Goal: Task Accomplishment & Management: Use online tool/utility

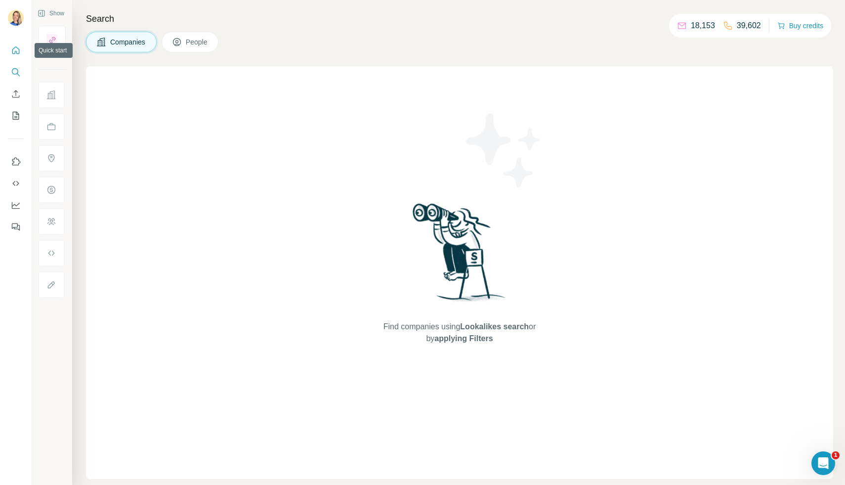
click at [12, 50] on icon "Quick start" at bounding box center [15, 49] width 7 height 7
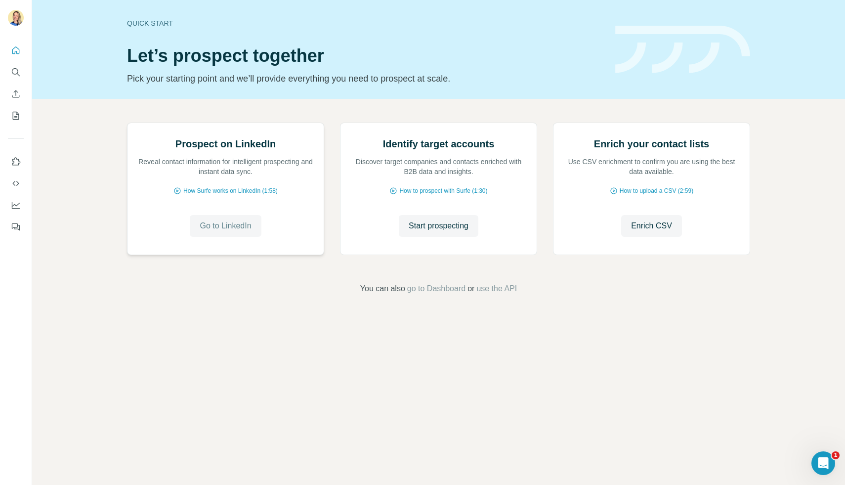
click at [219, 232] on span "Go to LinkedIn" at bounding box center [225, 226] width 51 height 12
click at [454, 232] on span "Start prospecting" at bounding box center [439, 226] width 60 height 12
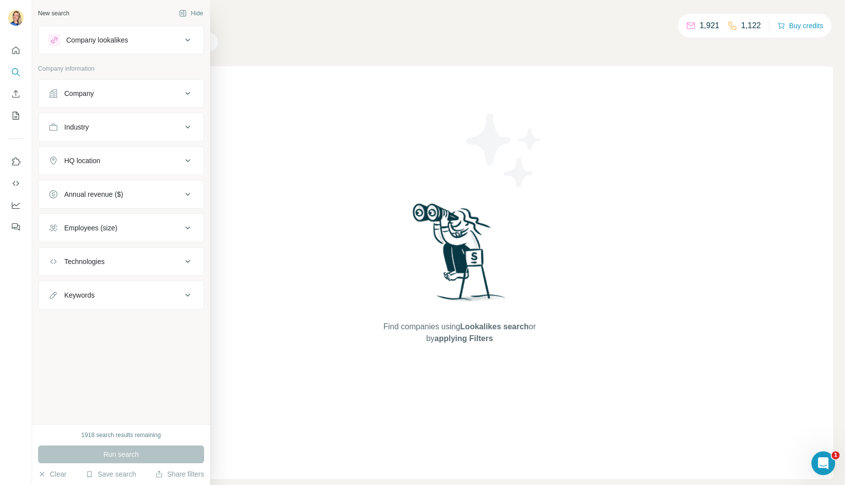
click at [68, 42] on div "Company lookalikes" at bounding box center [97, 40] width 62 height 10
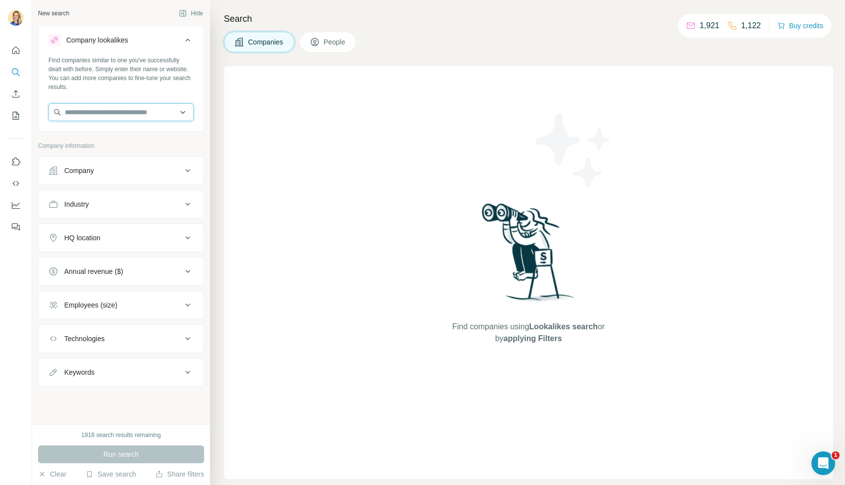
click at [85, 115] on input "text" at bounding box center [120, 112] width 145 height 18
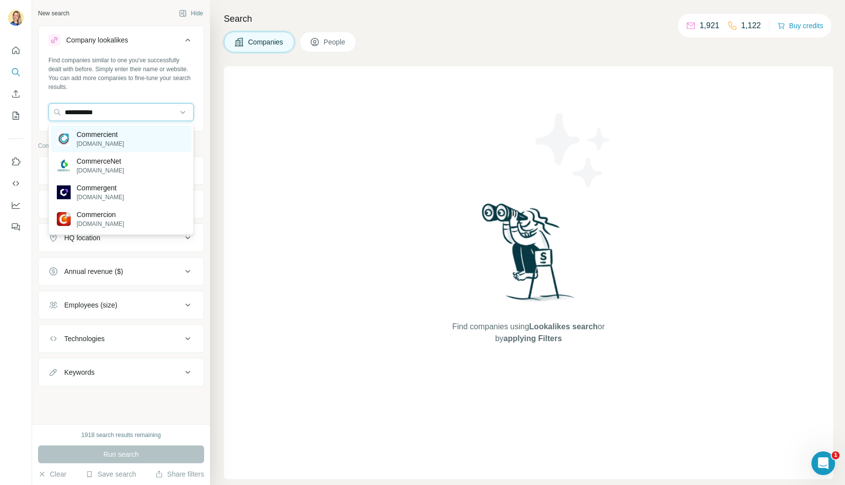
type input "**********"
click at [98, 142] on p "[DOMAIN_NAME]" at bounding box center [100, 143] width 47 height 9
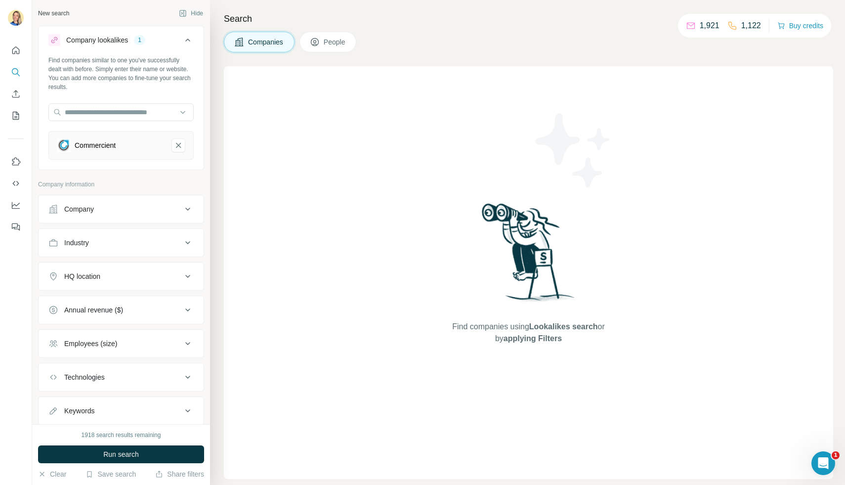
scroll to position [29, 0]
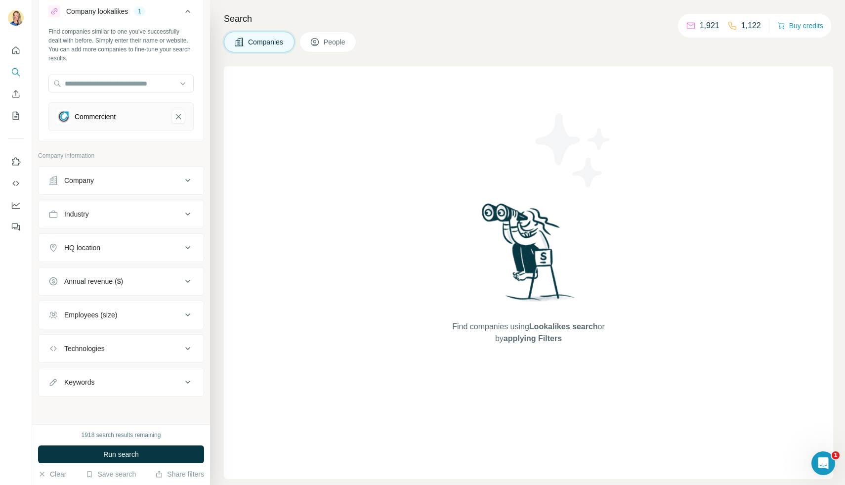
click at [91, 251] on div "HQ location" at bounding box center [82, 248] width 36 height 10
click at [86, 273] on input "text" at bounding box center [120, 272] width 145 height 18
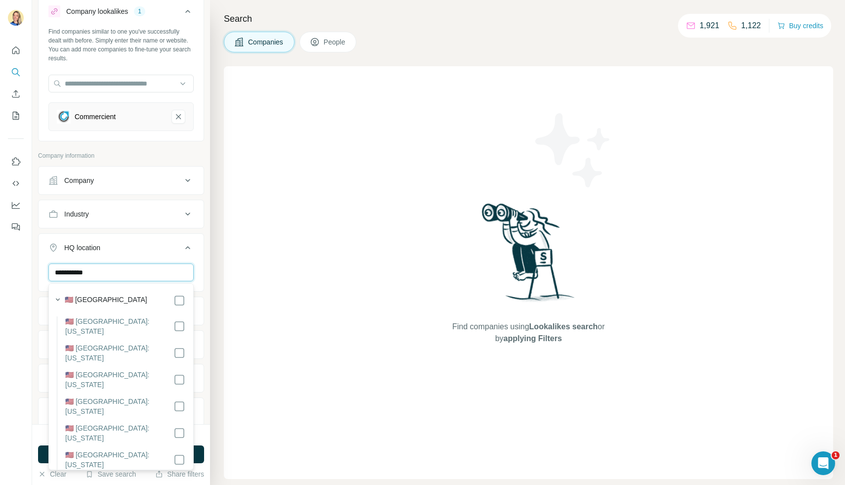
type input "**********"
click at [219, 332] on div "Search Companies People Find companies using Lookalikes search or by applying F…" at bounding box center [527, 242] width 635 height 485
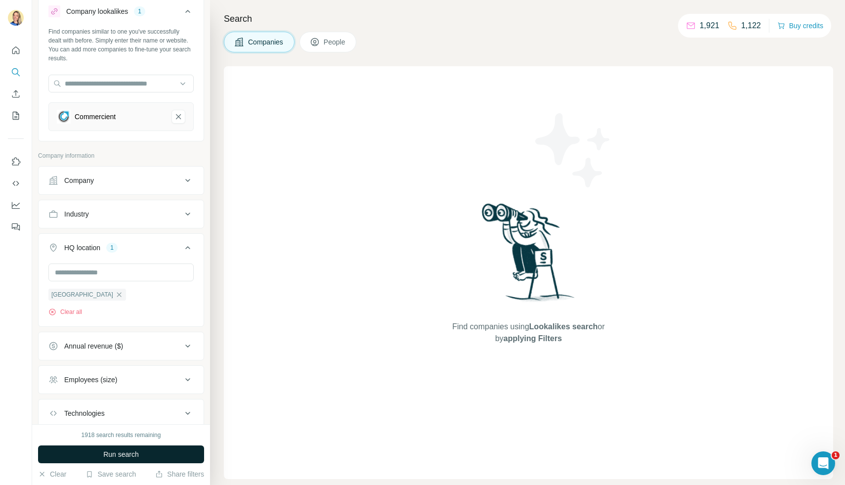
click at [87, 450] on button "Run search" at bounding box center [121, 454] width 166 height 18
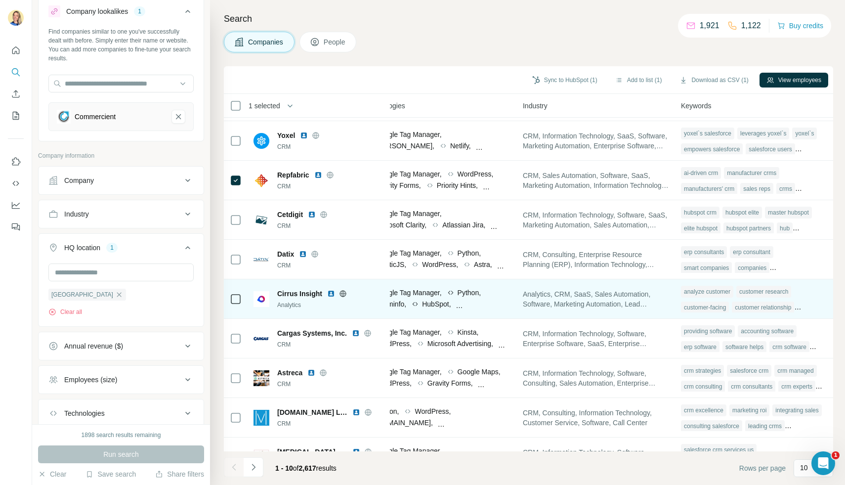
scroll to position [43, 622]
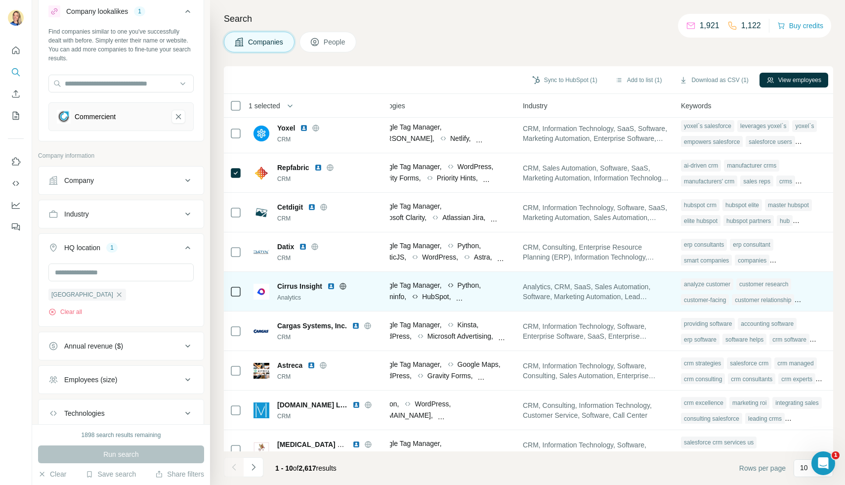
click at [230, 297] on div at bounding box center [236, 291] width 12 height 27
click at [241, 290] on icon at bounding box center [236, 292] width 12 height 12
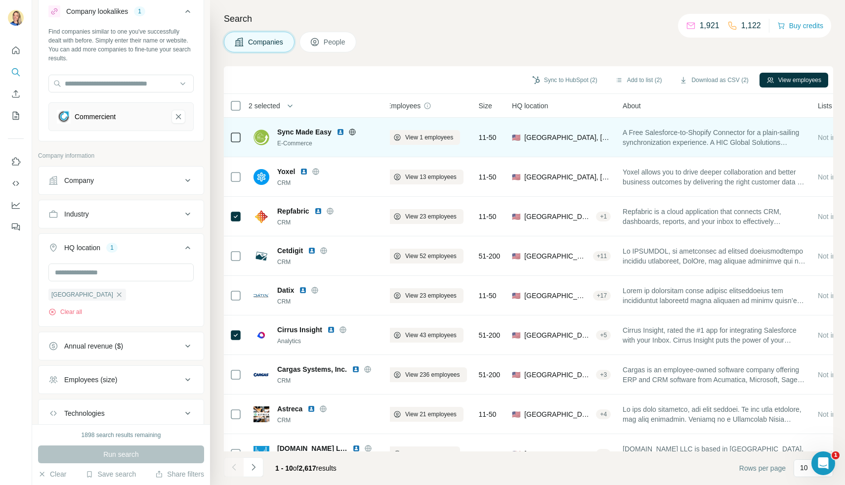
scroll to position [0, 0]
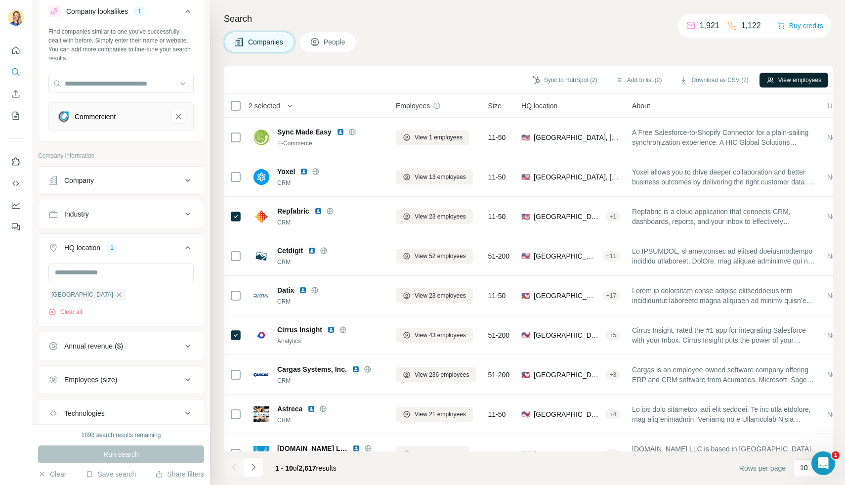
click at [793, 81] on button "View employees" at bounding box center [793, 80] width 69 height 15
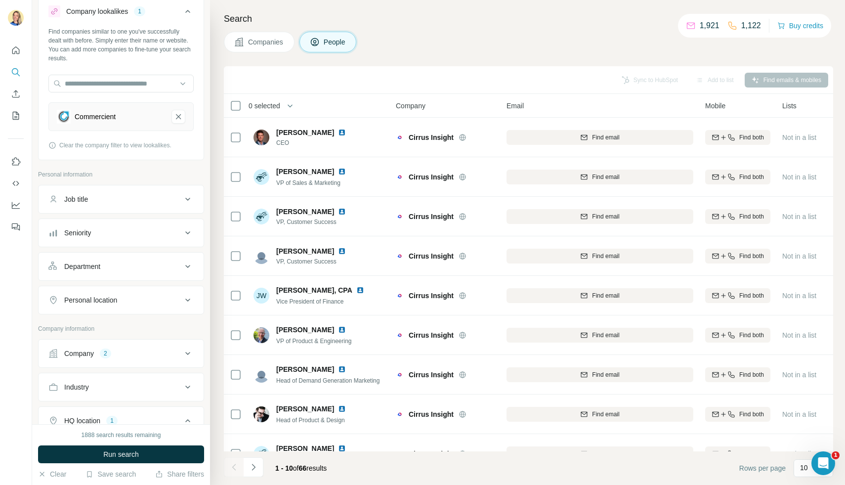
click at [125, 202] on div "Job title" at bounding box center [114, 199] width 133 height 10
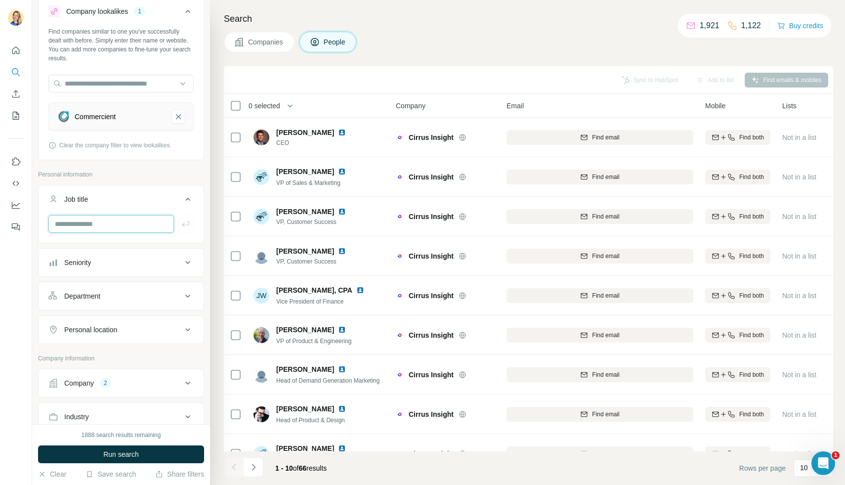
click at [107, 221] on input "text" at bounding box center [110, 224] width 125 height 18
type input "**********"
click at [190, 218] on button "button" at bounding box center [186, 224] width 16 height 18
click at [125, 219] on input "text" at bounding box center [110, 224] width 125 height 18
type input "**********"
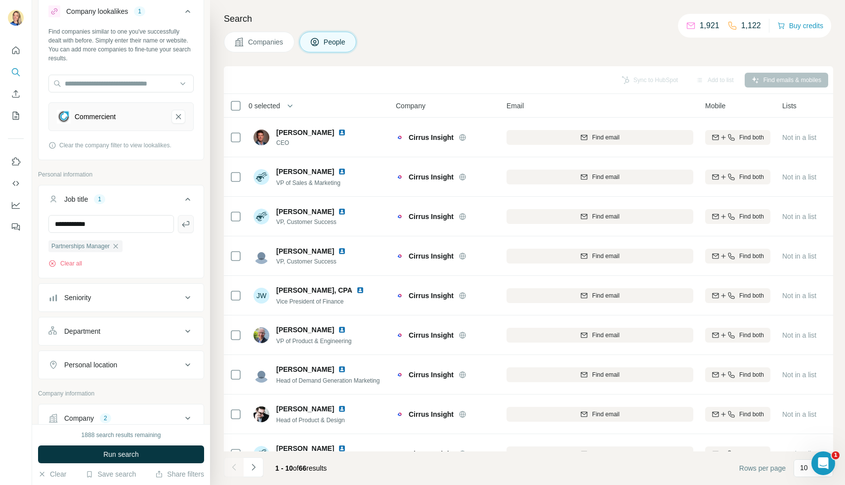
click at [186, 219] on icon "button" at bounding box center [186, 224] width 10 height 10
click at [134, 224] on input "text" at bounding box center [110, 224] width 125 height 18
type input "*********"
click at [184, 226] on icon "button" at bounding box center [186, 224] width 10 height 10
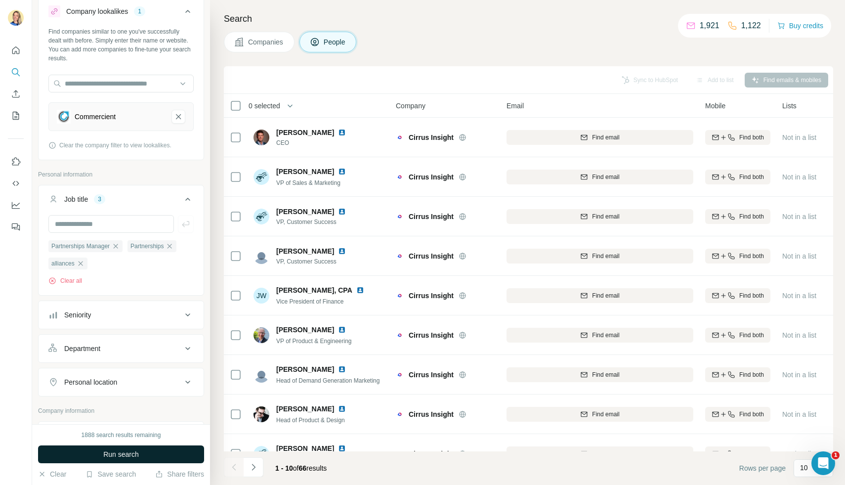
click at [107, 454] on span "Run search" at bounding box center [121, 454] width 36 height 10
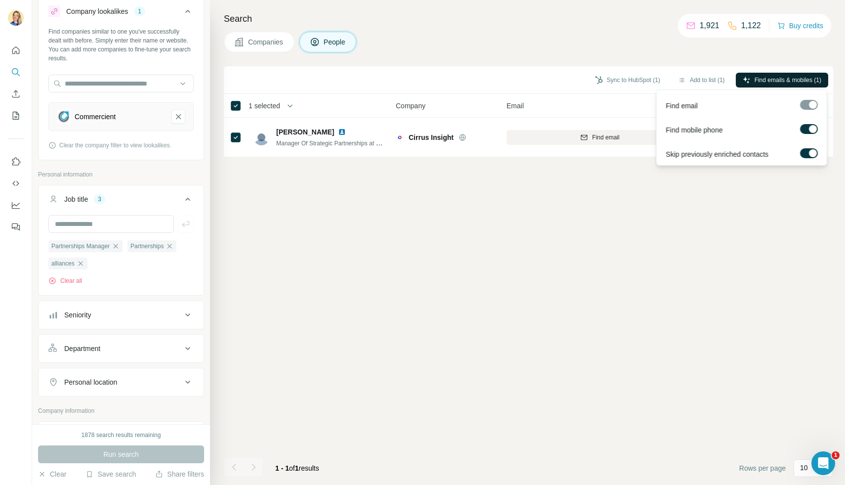
click at [763, 79] on span "Find emails & mobiles (1)" at bounding box center [787, 80] width 67 height 9
click at [722, 185] on div "Sync to HubSpot (1) Add to list (1) Find emails & mobiles (1) 1 selected People…" at bounding box center [528, 275] width 609 height 418
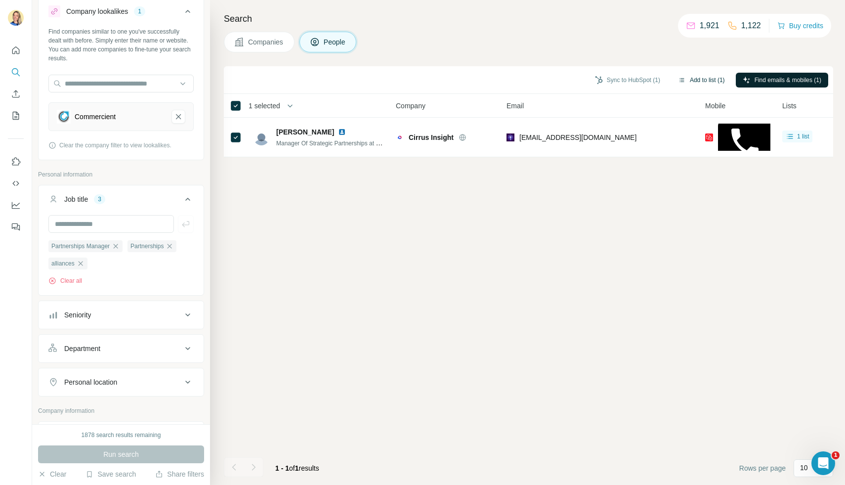
click at [688, 81] on button "Add to list (1)" at bounding box center [701, 80] width 61 height 15
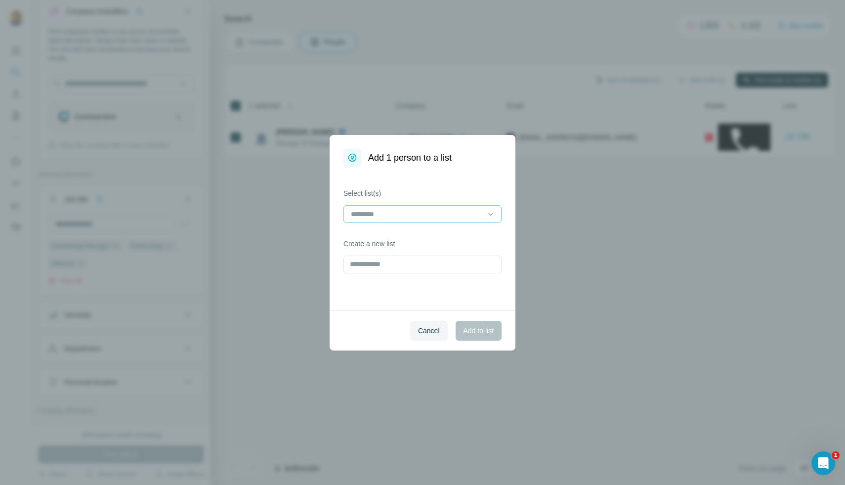
click at [442, 208] on input at bounding box center [416, 213] width 133 height 11
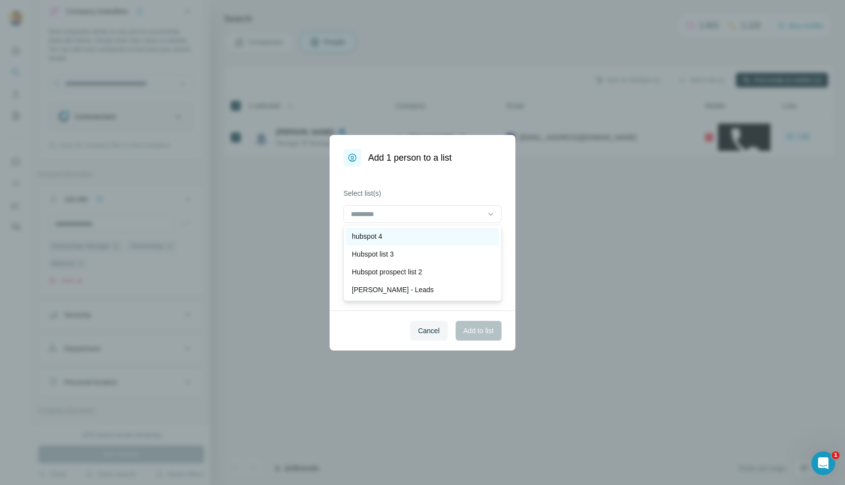
click at [382, 238] on p "hubspot 4" at bounding box center [367, 236] width 31 height 10
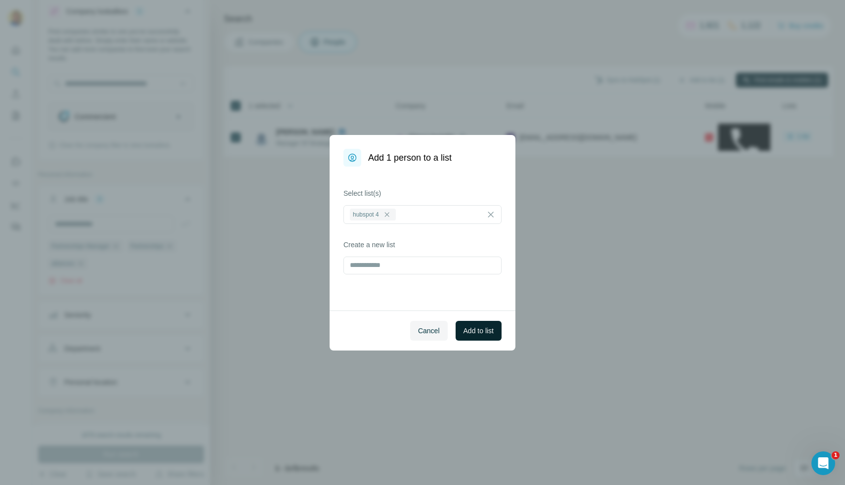
click at [463, 331] on span "Add to list" at bounding box center [478, 331] width 30 height 10
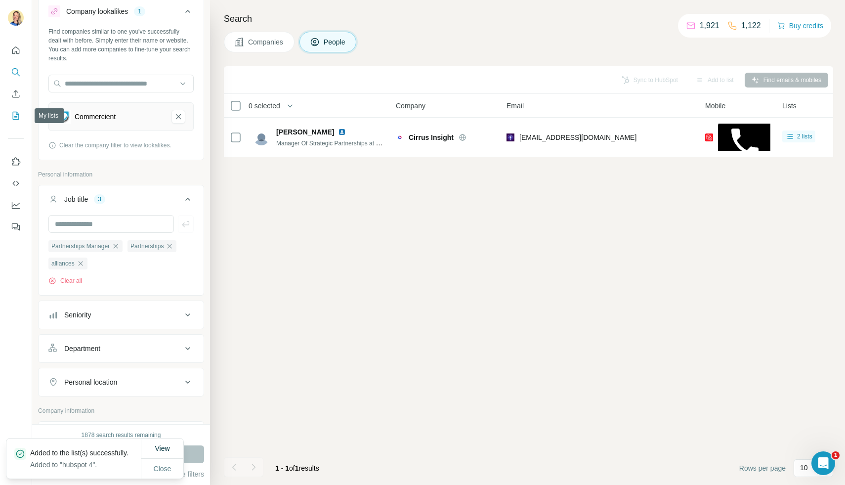
click at [15, 116] on icon "My lists" at bounding box center [16, 116] width 10 height 10
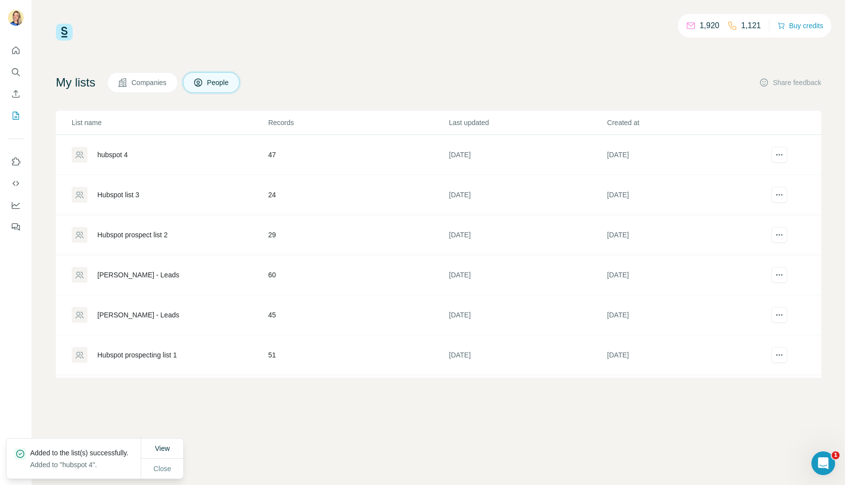
click at [110, 157] on div "hubspot 4" at bounding box center [112, 155] width 31 height 10
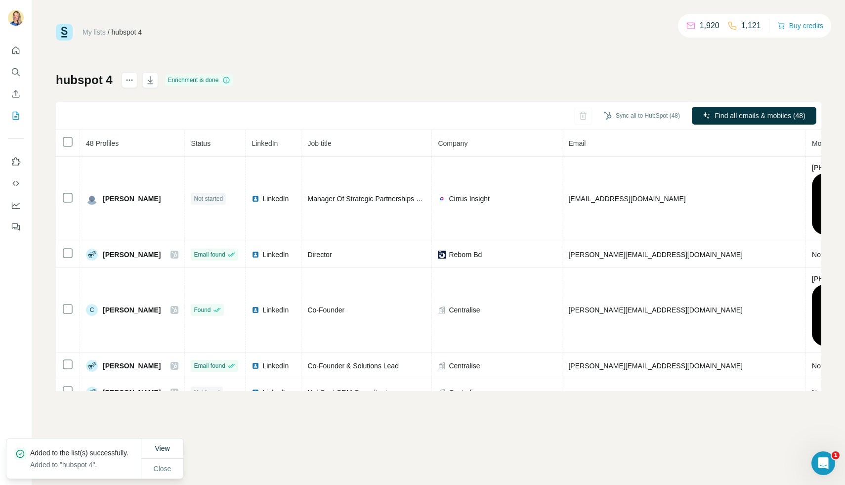
click at [62, 134] on th at bounding box center [68, 143] width 24 height 27
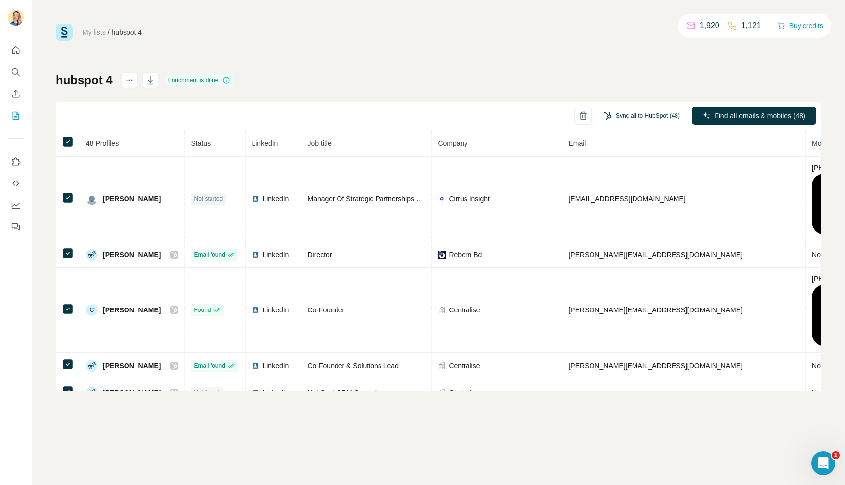
click at [655, 114] on button "Sync all to HubSpot (48)" at bounding box center [642, 115] width 90 height 15
click at [588, 77] on div "hubspot 4 Enrichment is done Sync all to HubSpot (48) Find all emails & mobiles…" at bounding box center [438, 231] width 765 height 319
